Goal: Information Seeking & Learning: Learn about a topic

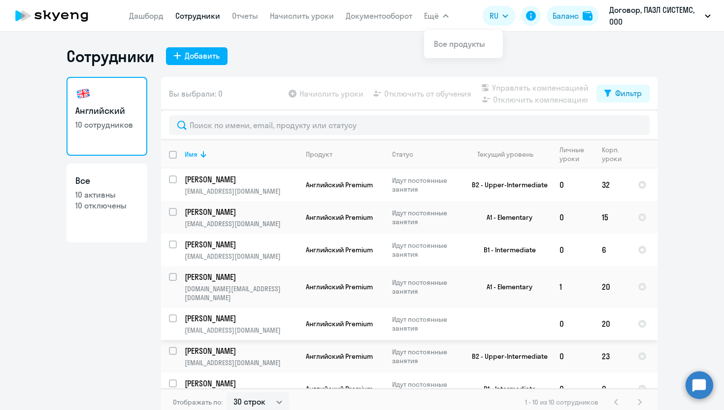
select select "30"
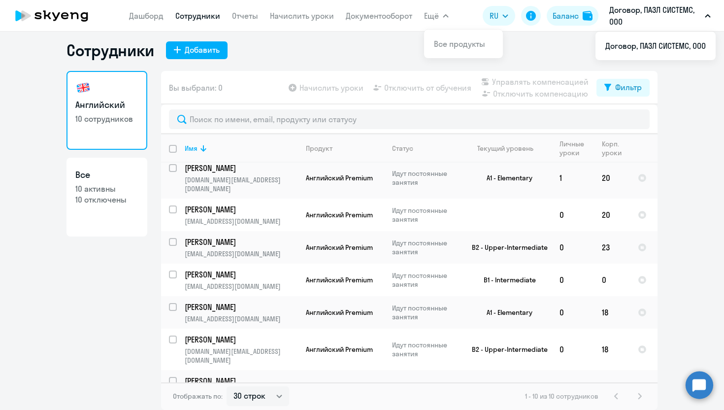
click at [125, 194] on p "10 отключены" at bounding box center [106, 199] width 63 height 11
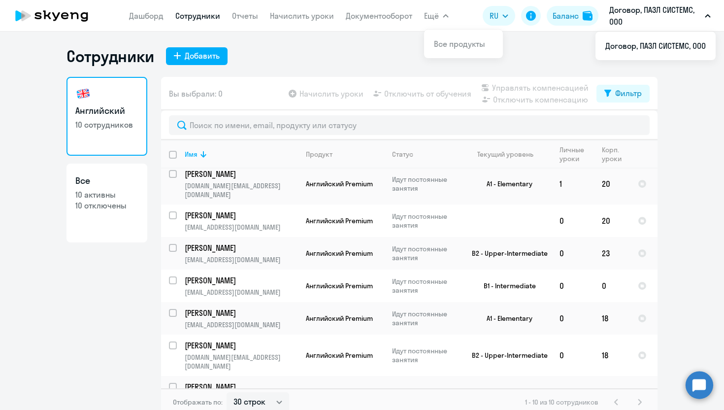
select select "30"
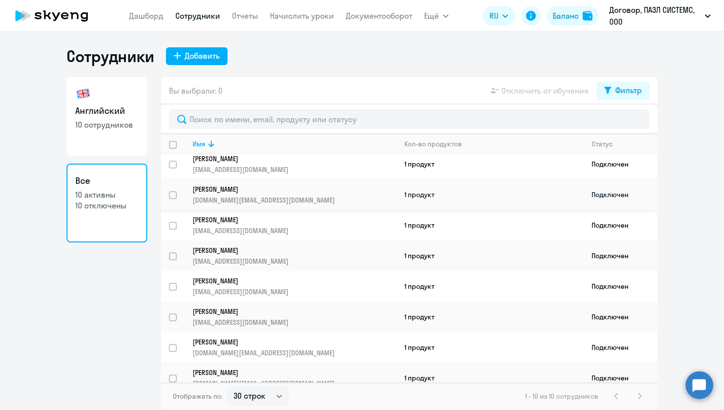
scroll to position [72, 0]
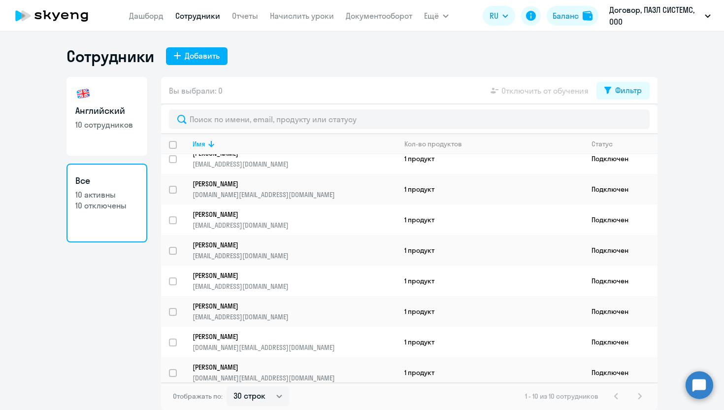
click at [641, 394] on div "1 - 10 из 10 сотрудников" at bounding box center [585, 396] width 121 height 12
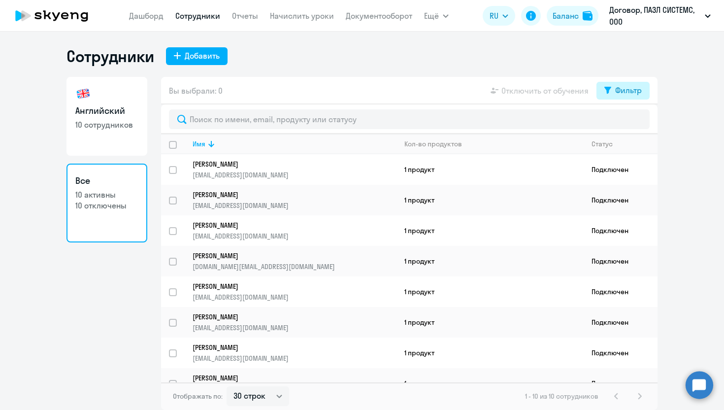
click at [618, 96] on div "Фильтр" at bounding box center [628, 90] width 27 height 12
click at [637, 119] on span at bounding box center [633, 123] width 17 height 10
click at [625, 122] on input "checkbox" at bounding box center [624, 122] width 0 height 0
checkbox input "true"
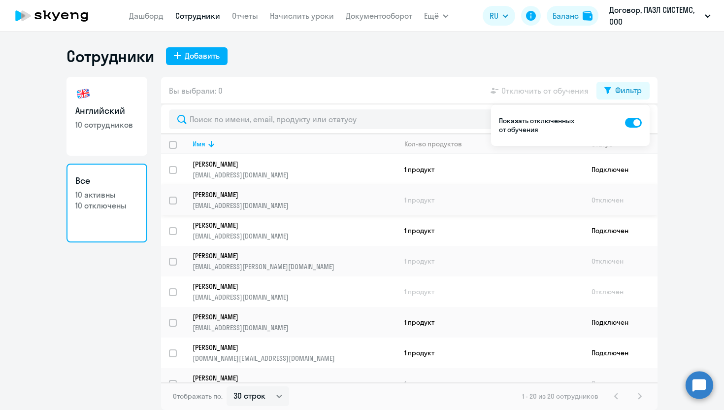
click at [342, 199] on link "[PERSON_NAME] [EMAIL_ADDRESS][DOMAIN_NAME]" at bounding box center [294, 200] width 203 height 20
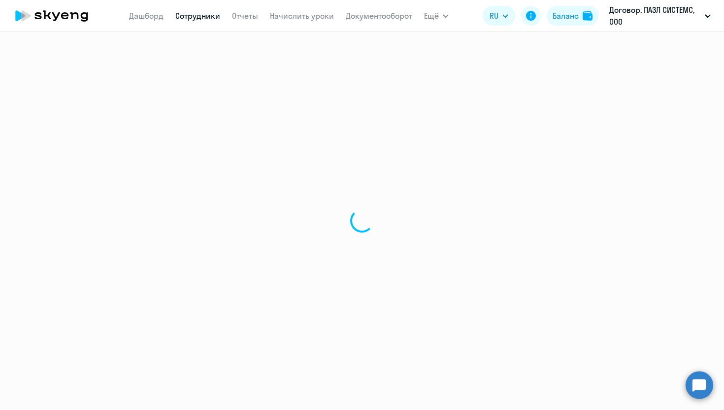
select select "english"
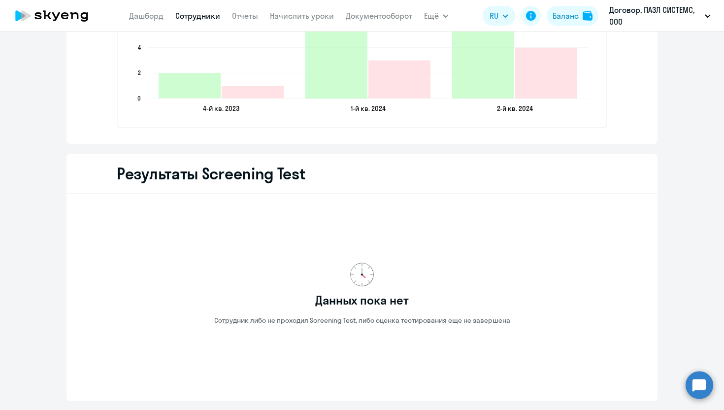
scroll to position [1540, 0]
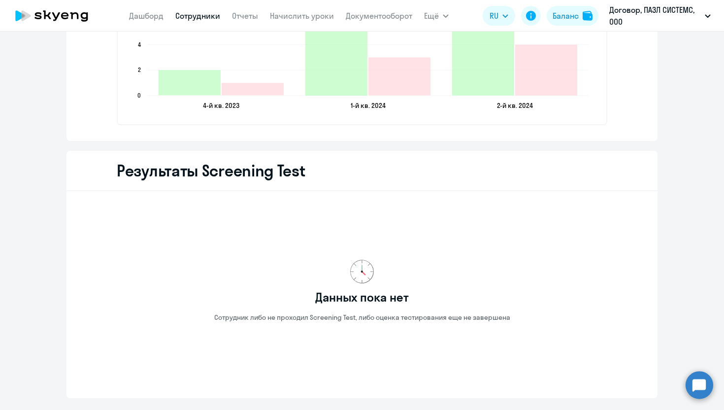
click at [198, 13] on link "Сотрудники" at bounding box center [197, 16] width 45 height 10
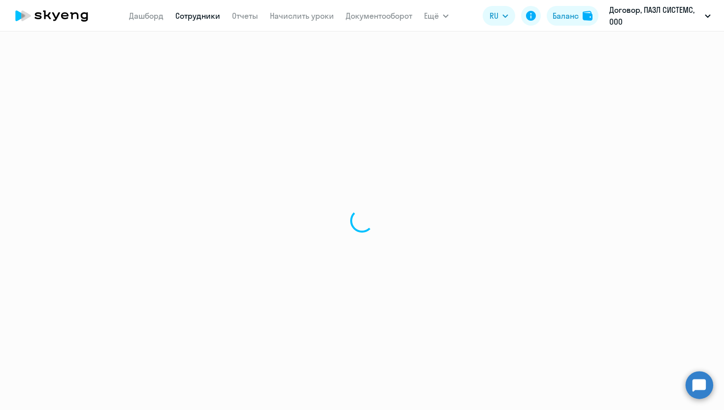
select select "30"
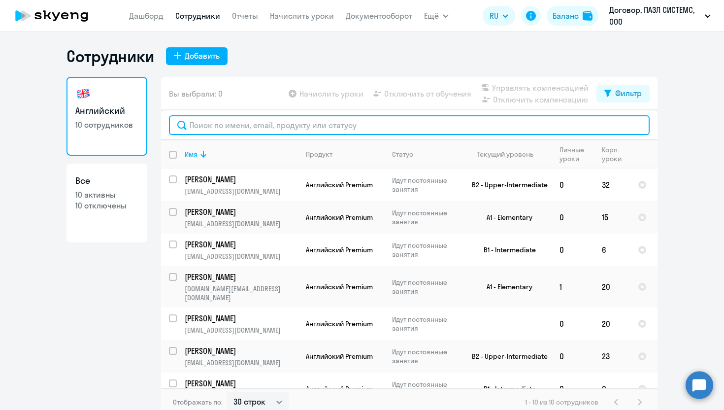
click at [287, 124] on input "text" at bounding box center [409, 125] width 481 height 20
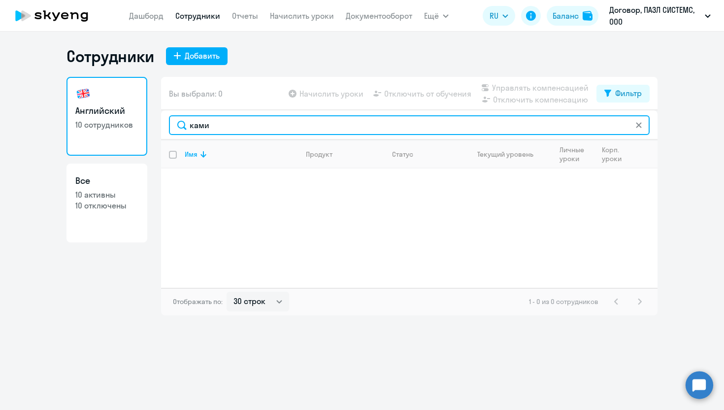
type input "ками"
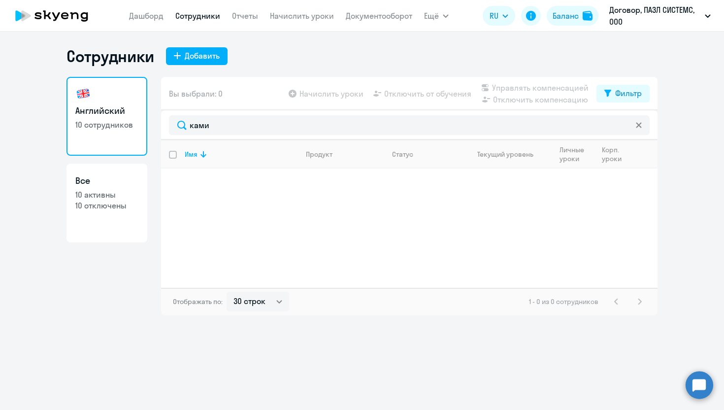
click at [112, 183] on h3 "Все" at bounding box center [106, 180] width 63 height 13
select select "30"
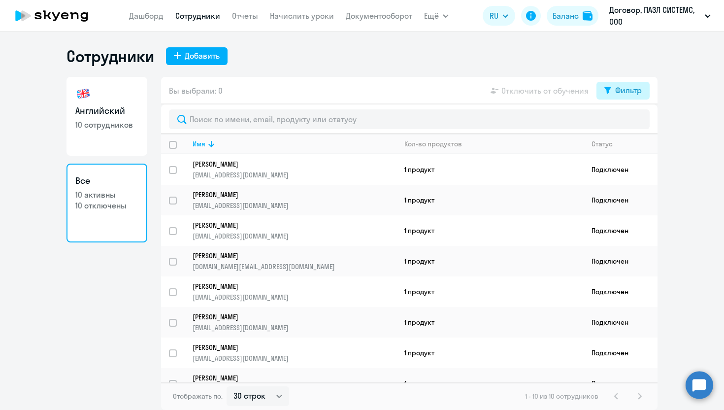
click at [639, 94] on div "Фильтр" at bounding box center [628, 90] width 27 height 12
click at [636, 122] on span at bounding box center [633, 123] width 17 height 10
click at [625, 122] on input "checkbox" at bounding box center [624, 122] width 0 height 0
checkbox input "true"
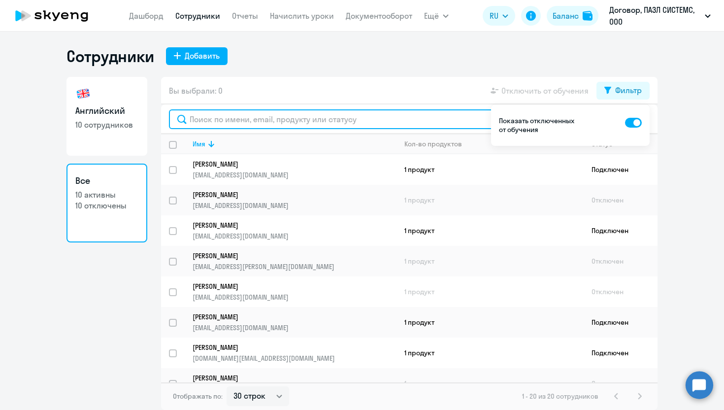
click at [258, 127] on input "text" at bounding box center [409, 119] width 481 height 20
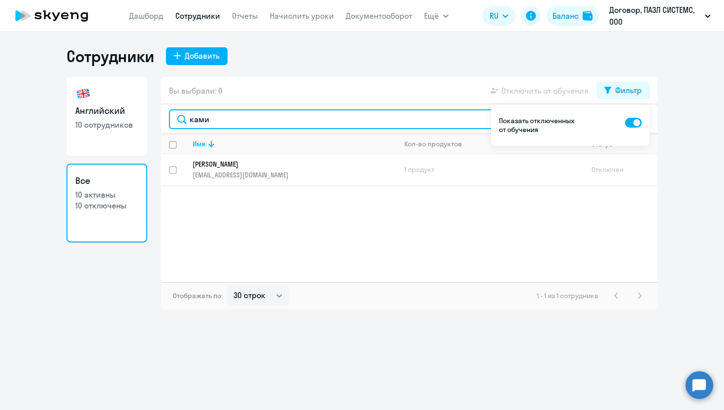
type input "ками"
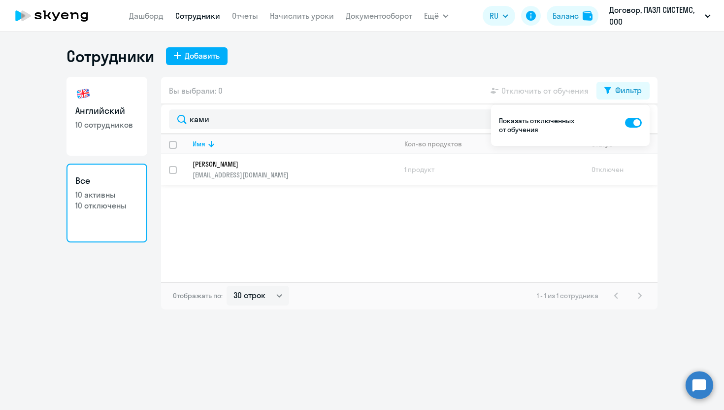
click at [327, 173] on p "[EMAIL_ADDRESS][DOMAIN_NAME]" at bounding box center [294, 174] width 203 height 9
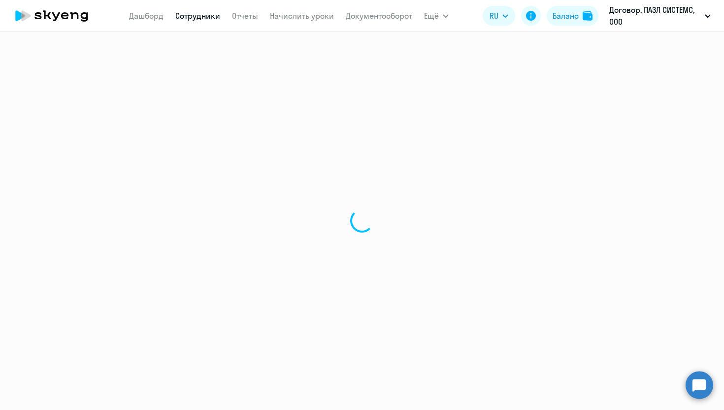
select select "english"
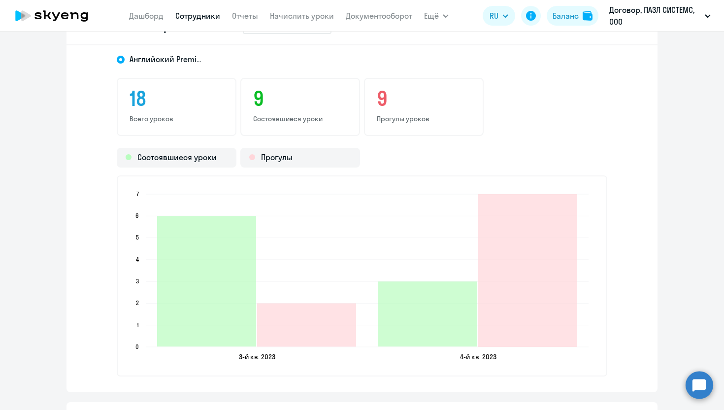
scroll to position [1287, 0]
click at [262, 96] on h3 "9" at bounding box center [300, 100] width 94 height 24
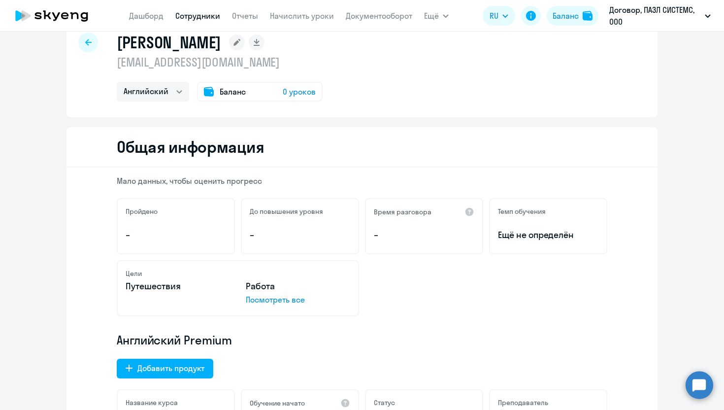
scroll to position [0, 0]
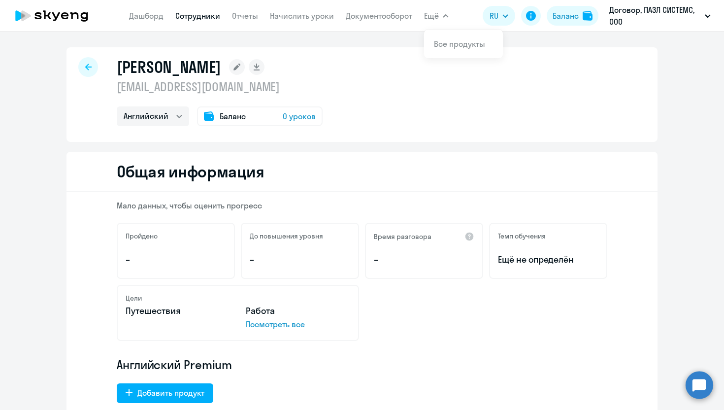
click at [150, 23] on nav "[PERSON_NAME] Отчеты Начислить уроки Документооборот" at bounding box center [270, 16] width 283 height 20
click at [153, 15] on link "Дашборд" at bounding box center [146, 16] width 34 height 10
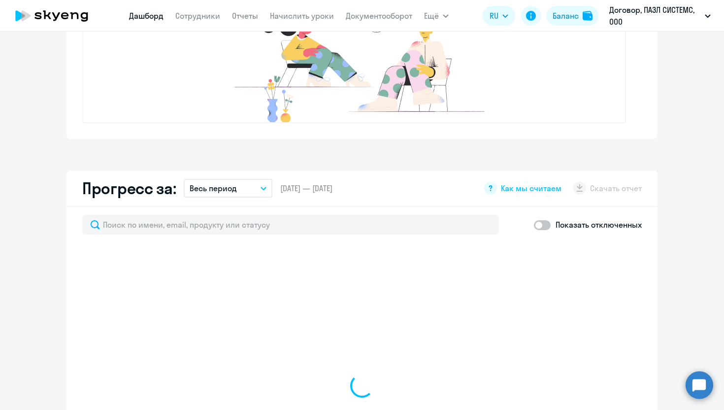
select select "30"
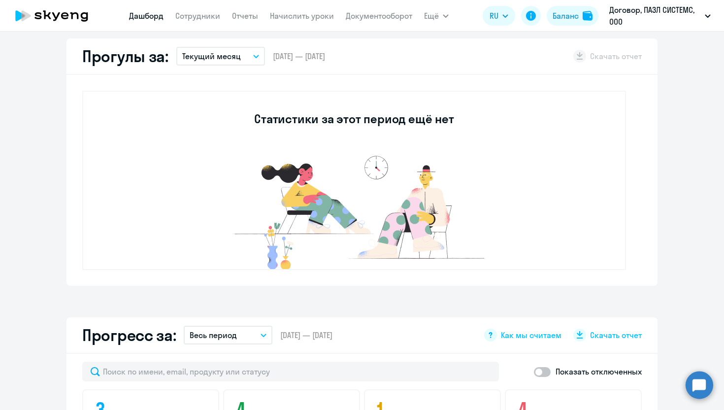
scroll to position [74, 0]
